Goal: Information Seeking & Learning: Check status

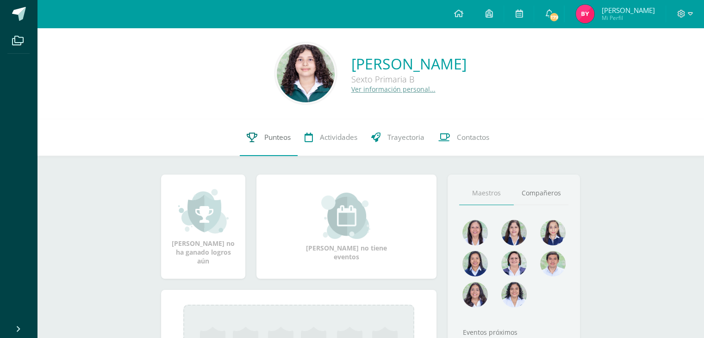
click at [250, 141] on icon at bounding box center [252, 137] width 11 height 10
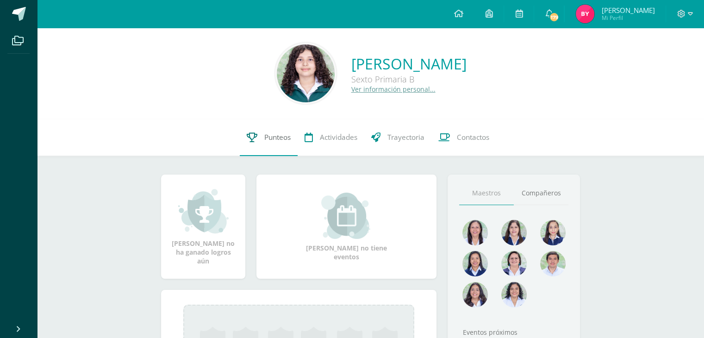
click at [250, 141] on icon at bounding box center [252, 137] width 11 height 10
click at [620, 101] on div "Sofía Isabel Rodríguez Donado Sexto Primaria B Ver información personal..." at bounding box center [370, 74] width 652 height 62
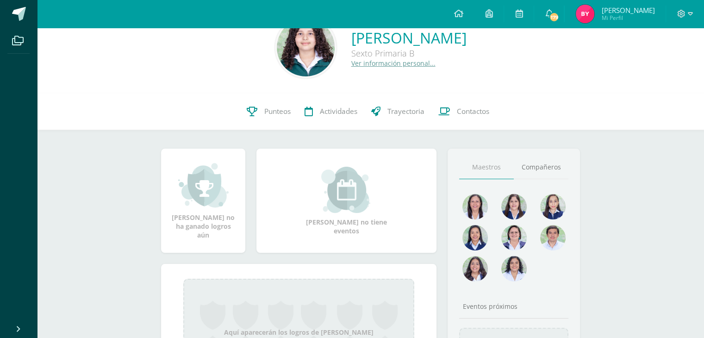
scroll to position [24, 0]
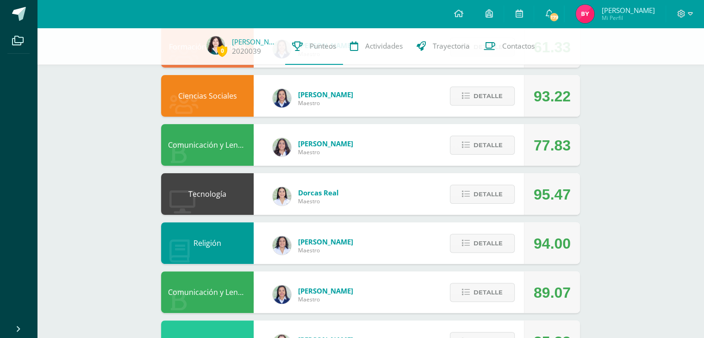
scroll to position [224, 0]
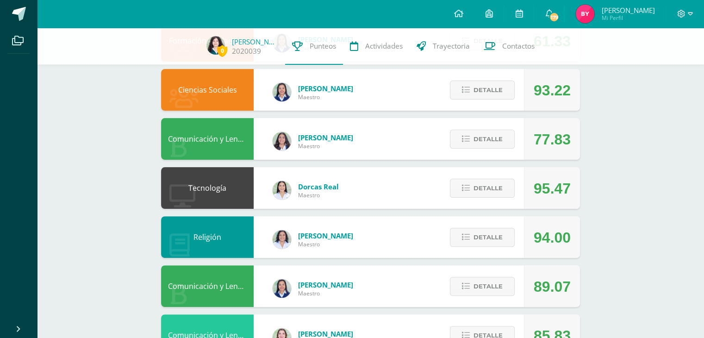
drag, startPoint x: 709, startPoint y: 75, endPoint x: 706, endPoint y: 160, distance: 85.3
click at [704, 160] on html "Archivos Cerrar panel Configuración Cerrar sesión Byron Rodolfo Mi Perfil 179 1…" at bounding box center [352, 198] width 704 height 844
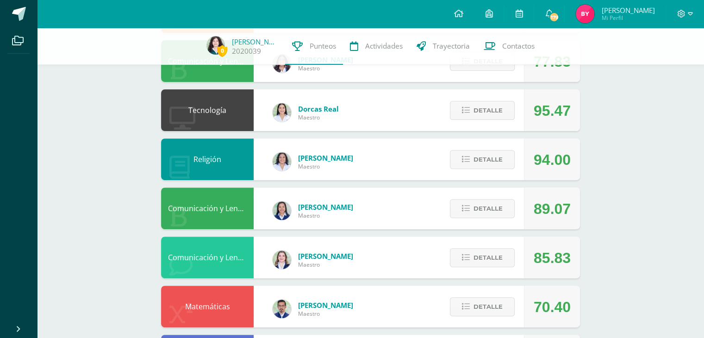
scroll to position [326, 0]
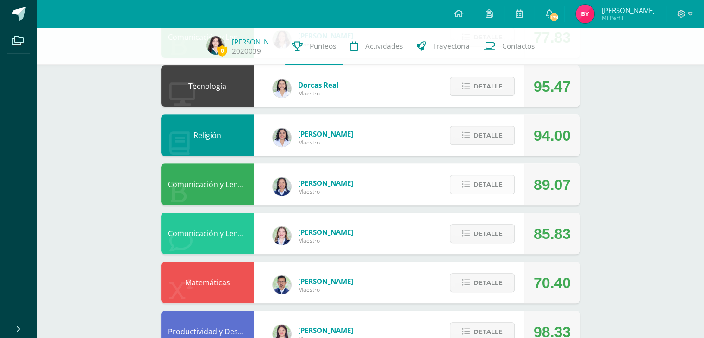
click at [493, 189] on span "Detalle" at bounding box center [488, 184] width 29 height 17
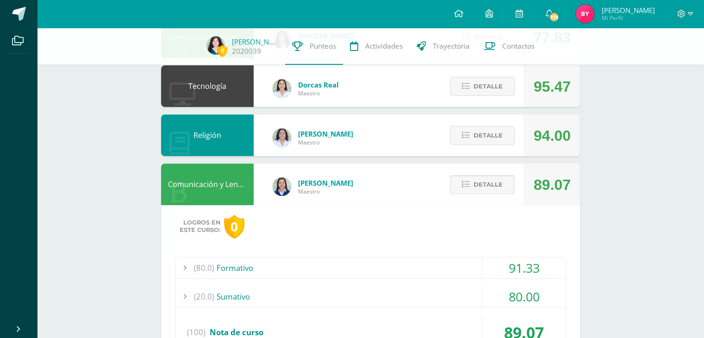
click at [488, 192] on span "Detalle" at bounding box center [488, 184] width 29 height 17
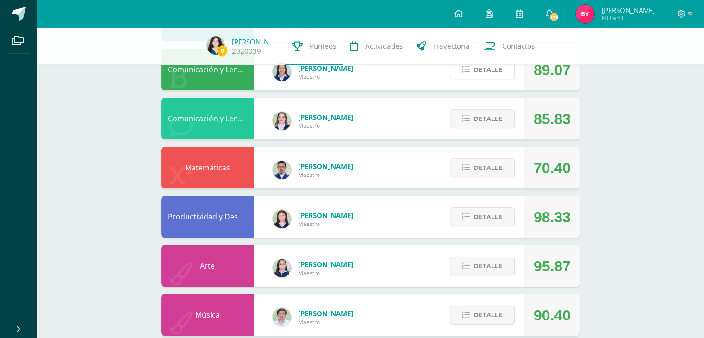
scroll to position [506, 0]
